Goal: Task Accomplishment & Management: Use online tool/utility

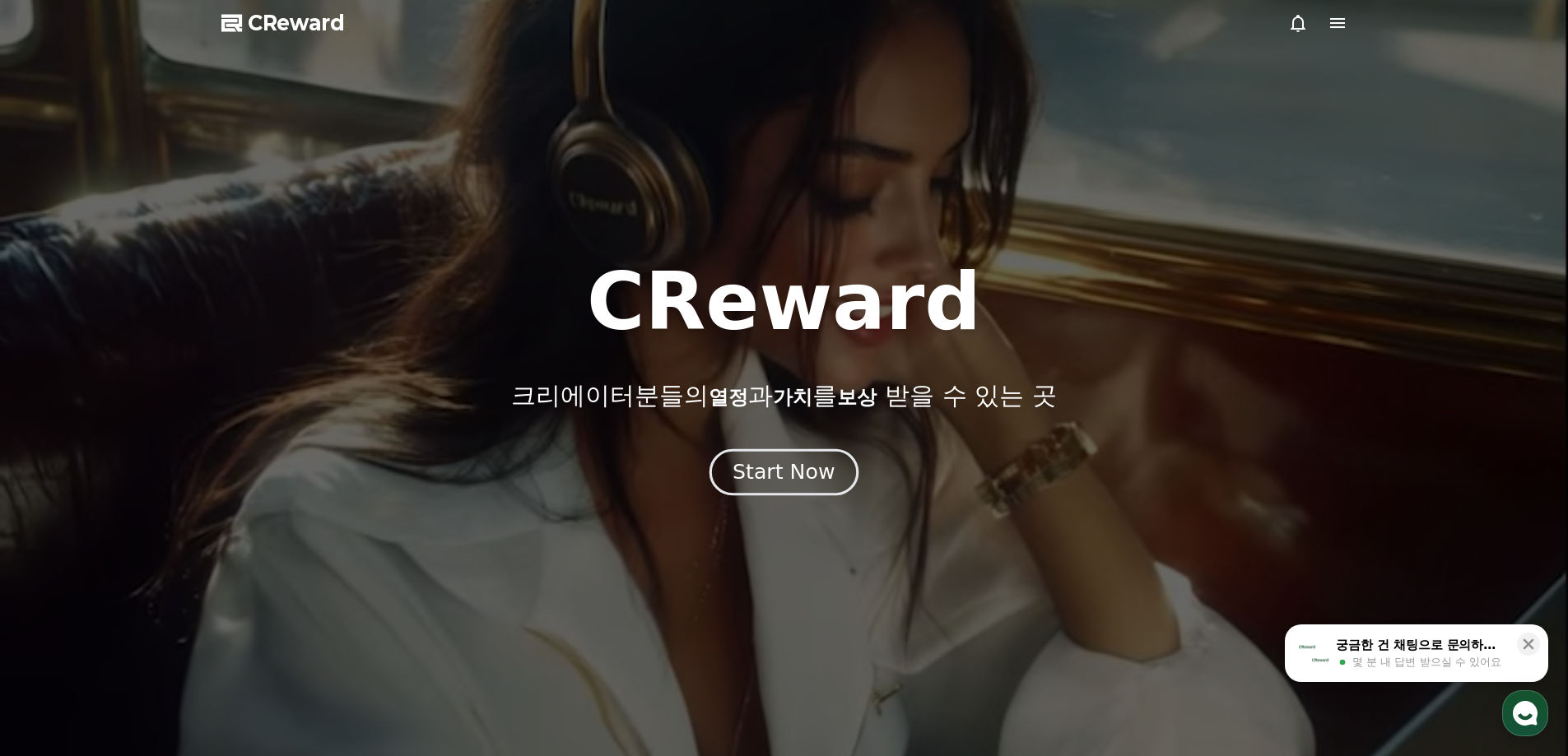
click at [825, 489] on button "Start Now" at bounding box center [784, 472] width 149 height 47
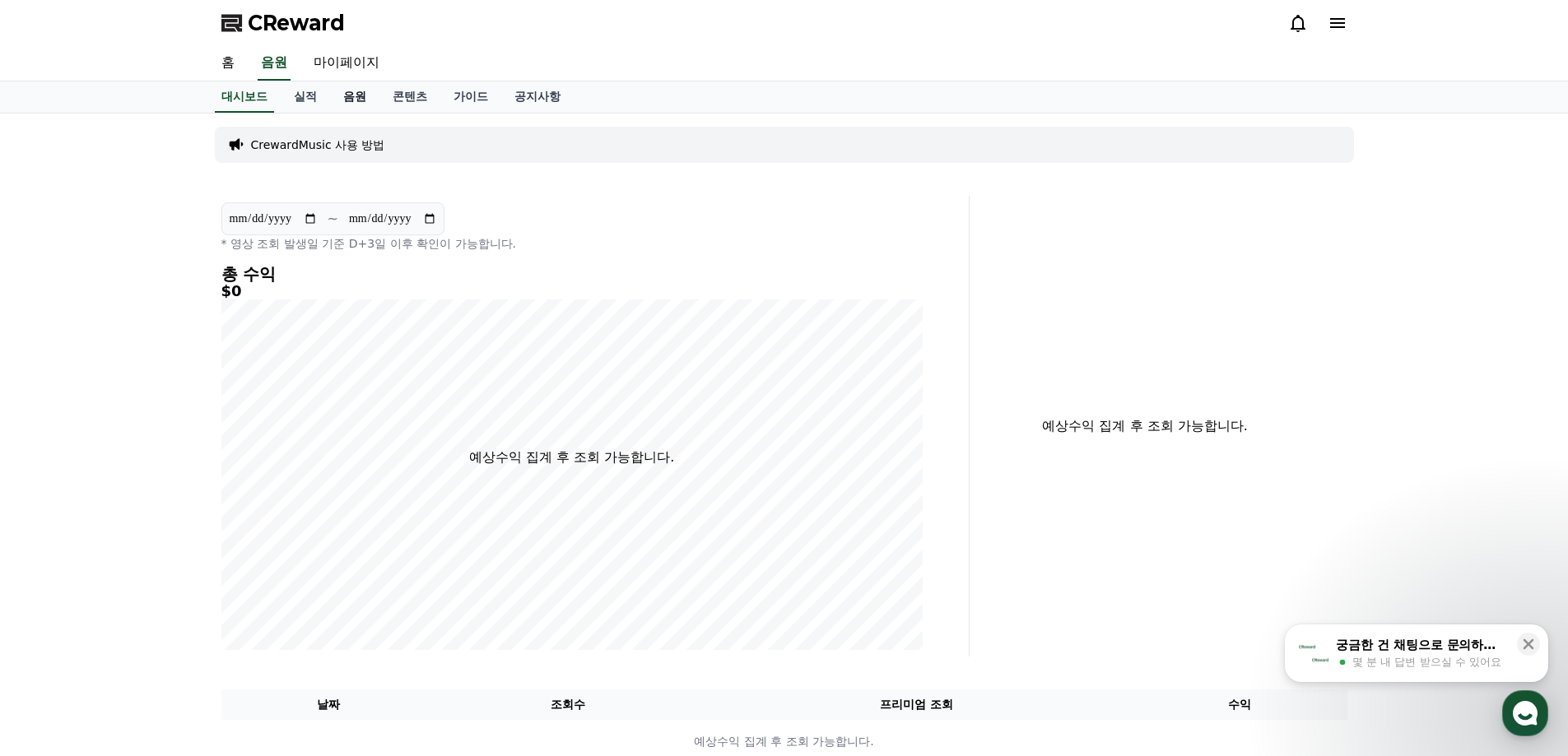
click at [374, 96] on link "음원" at bounding box center [355, 97] width 49 height 31
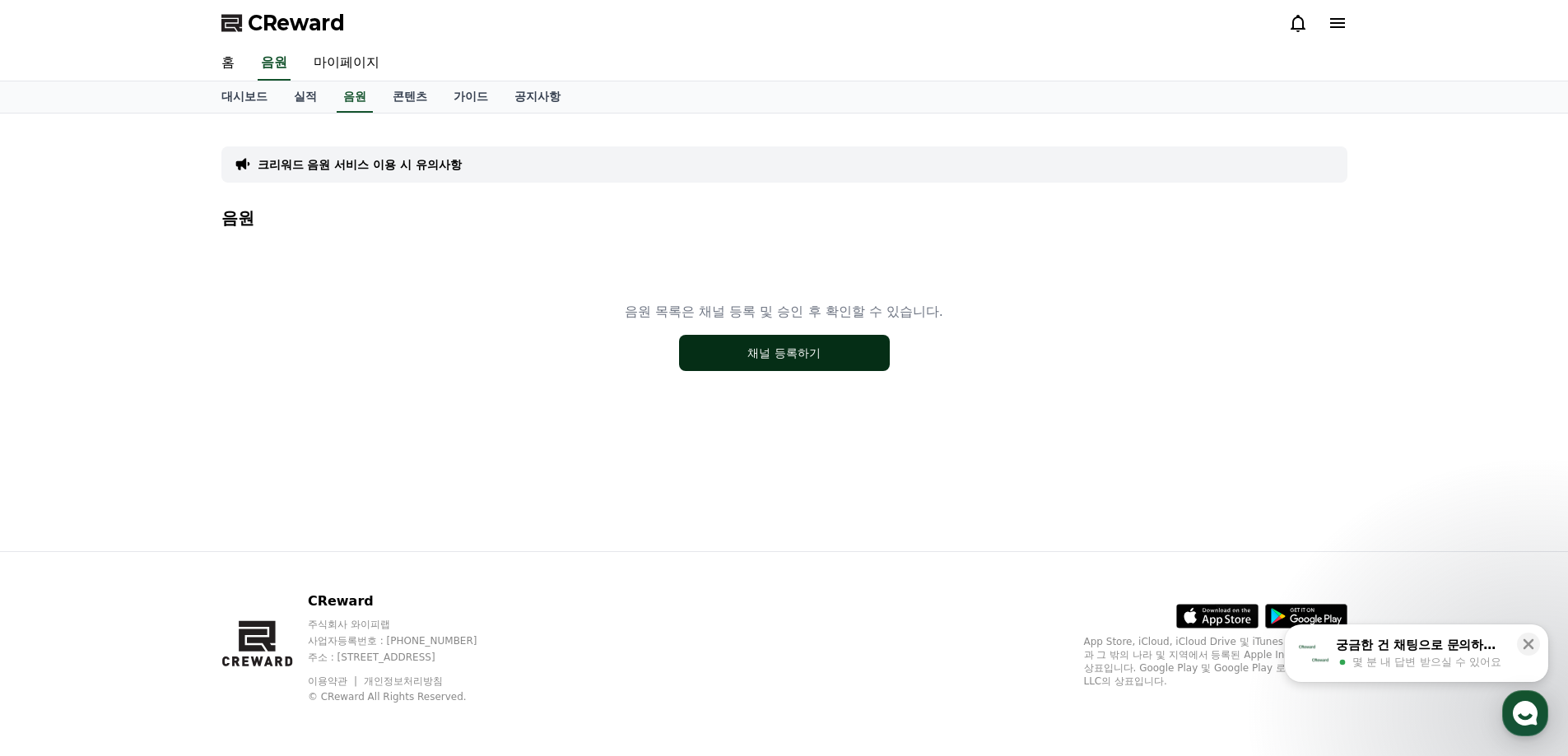
click at [688, 344] on button "채널 등록하기" at bounding box center [784, 353] width 211 height 36
